Goal: Task Accomplishment & Management: Complete application form

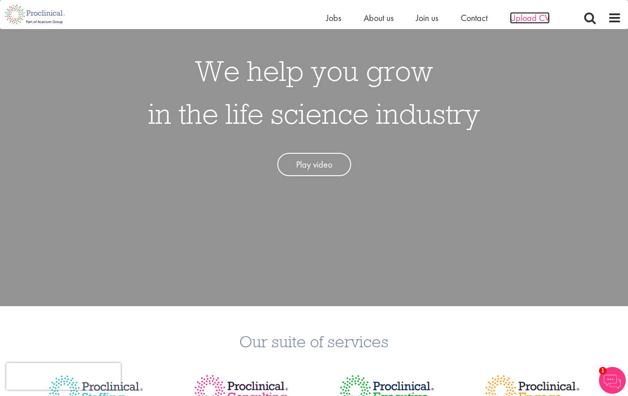
click at [536, 13] on span "Upload CV" at bounding box center [530, 18] width 40 height 12
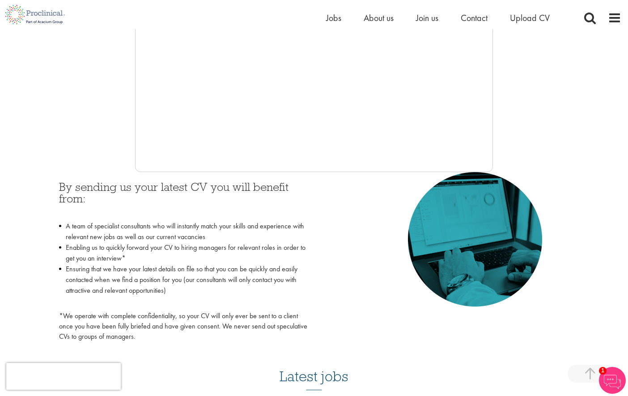
scroll to position [238, 0]
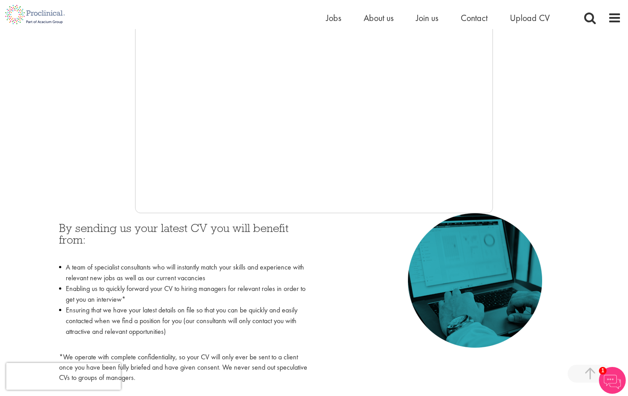
drag, startPoint x: 49, startPoint y: 100, endPoint x: 66, endPoint y: 98, distance: 17.5
click at [49, 100] on div at bounding box center [314, 79] width 615 height 268
drag, startPoint x: 94, startPoint y: 108, endPoint x: 124, endPoint y: 117, distance: 31.2
click at [94, 108] on div at bounding box center [314, 79] width 615 height 268
click at [36, 115] on div at bounding box center [314, 79] width 615 height 268
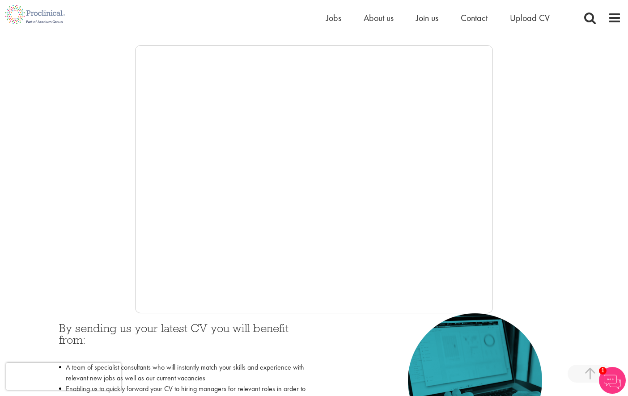
scroll to position [119, 0]
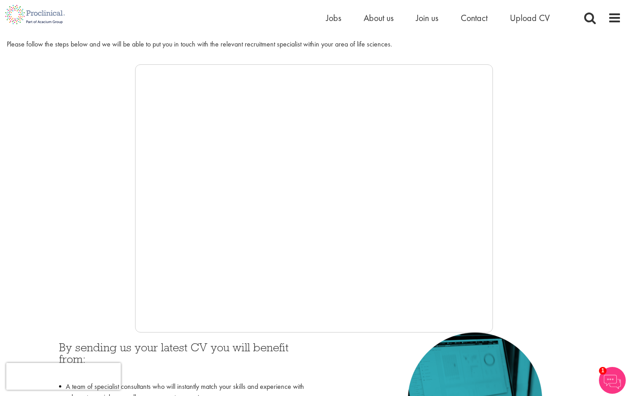
click at [94, 137] on div at bounding box center [314, 198] width 615 height 268
